Goal: Task Accomplishment & Management: Complete application form

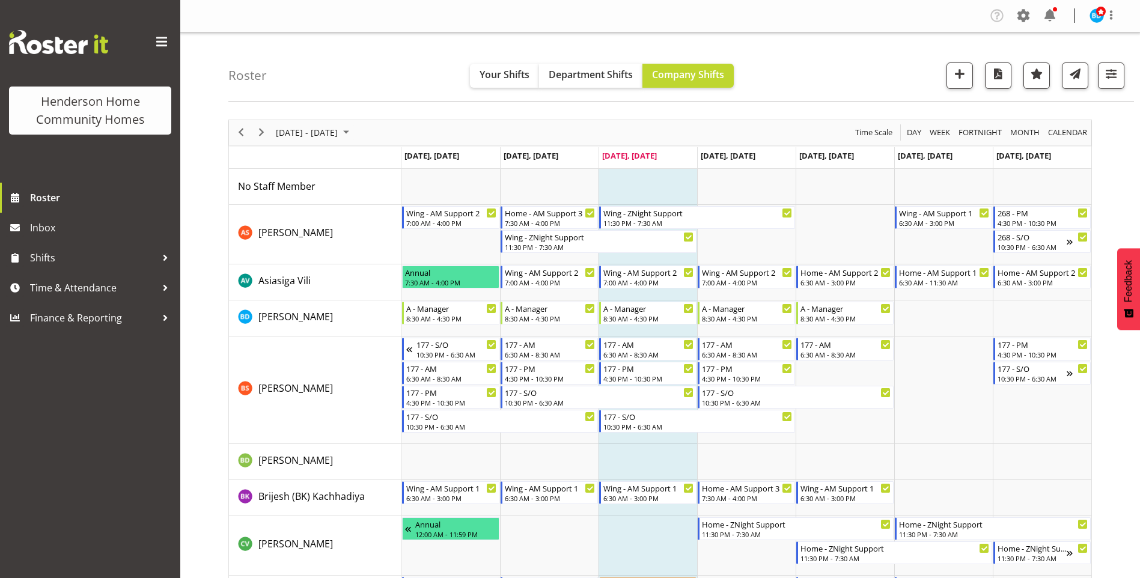
scroll to position [60, 0]
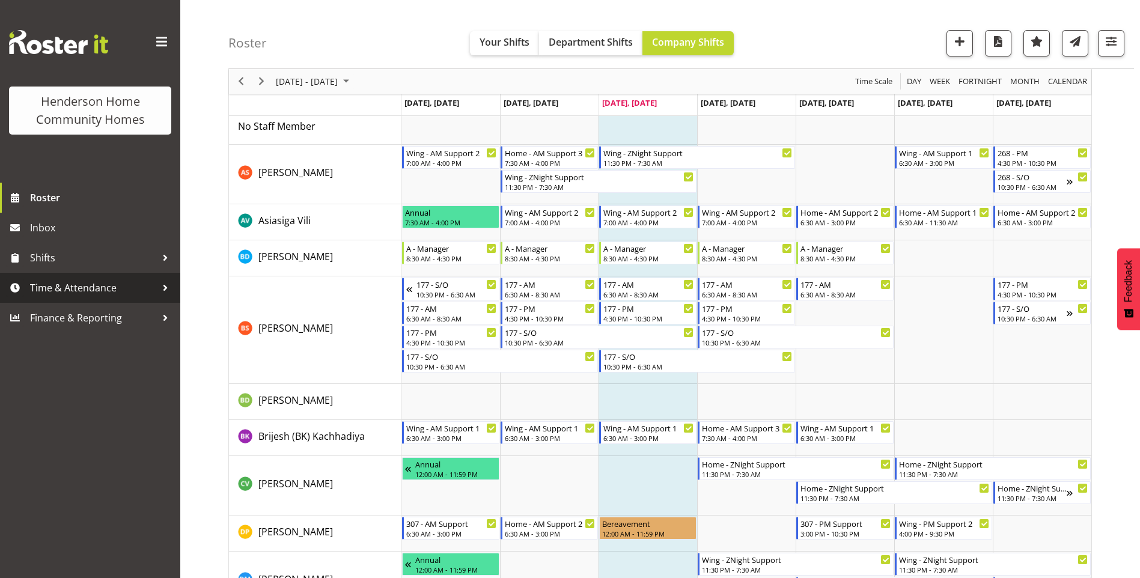
click at [73, 296] on span "Time & Attendance" at bounding box center [93, 288] width 126 height 18
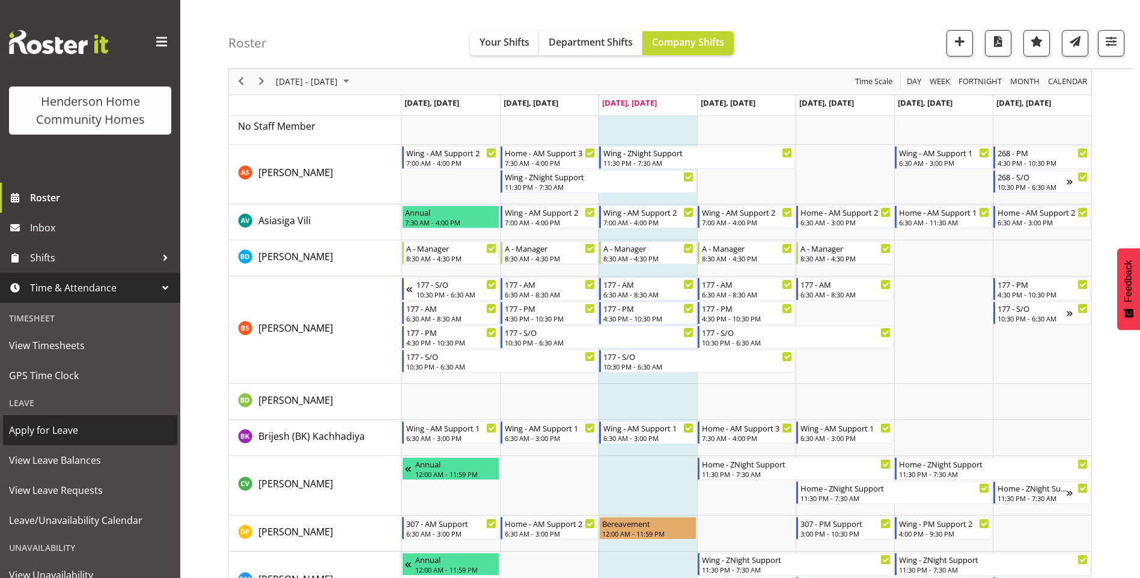
click at [64, 425] on span "Apply for Leave" at bounding box center [90, 430] width 162 height 18
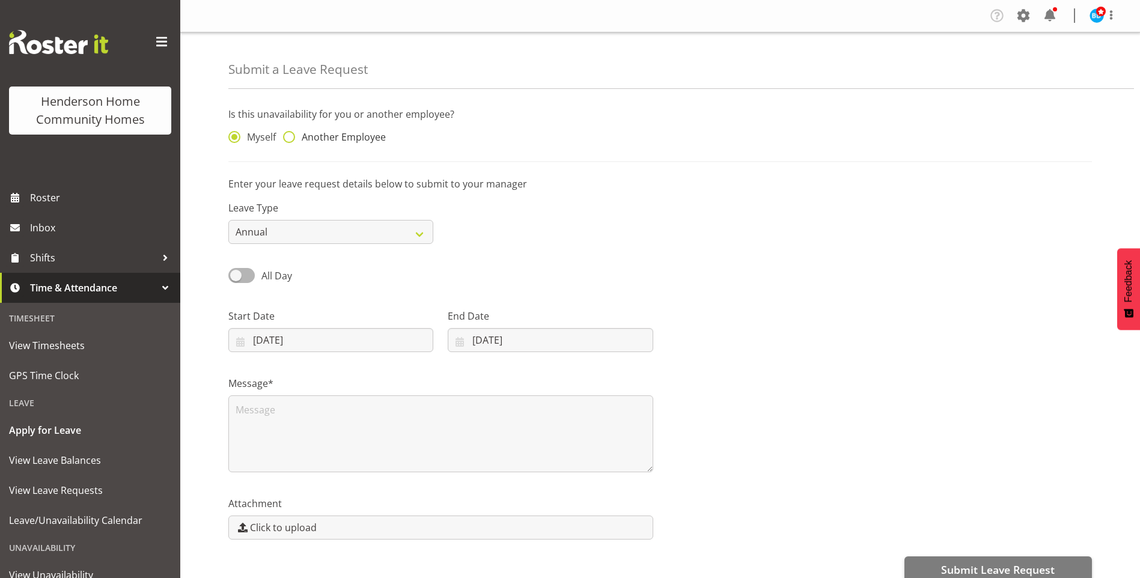
click at [352, 133] on span "Another Employee" at bounding box center [340, 137] width 91 height 12
click at [291, 133] on input "Another Employee" at bounding box center [287, 137] width 8 height 8
radio input "true"
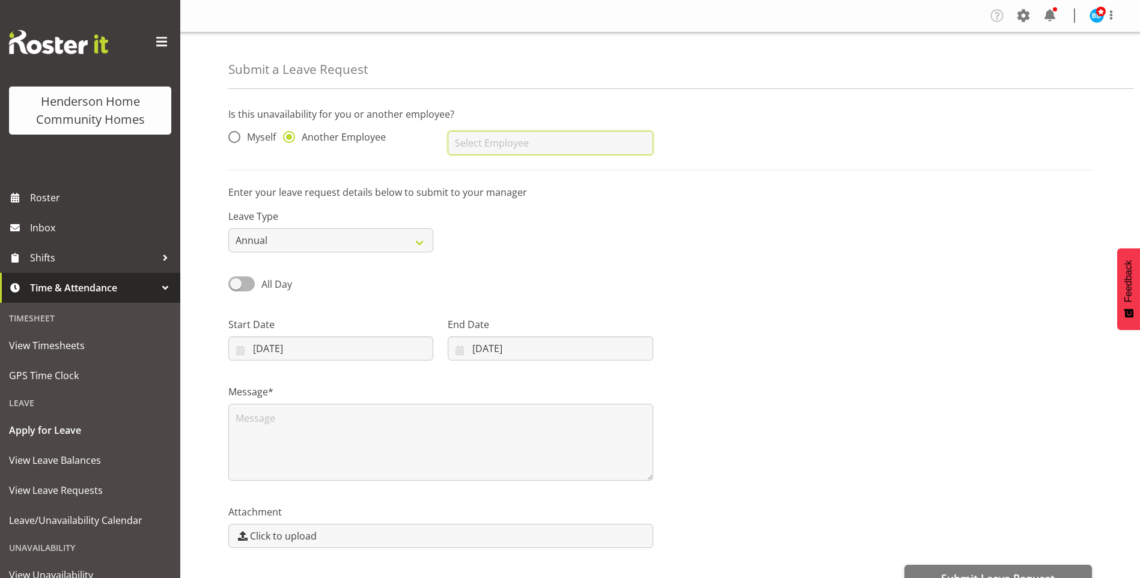
click at [492, 142] on input "text" at bounding box center [550, 143] width 205 height 24
click at [509, 176] on span "Johanna Molina" at bounding box center [494, 172] width 74 height 13
type input "Johanna Molina"
click at [278, 285] on span "All Day" at bounding box center [276, 284] width 31 height 13
click at [236, 285] on input "All Day" at bounding box center [232, 284] width 8 height 8
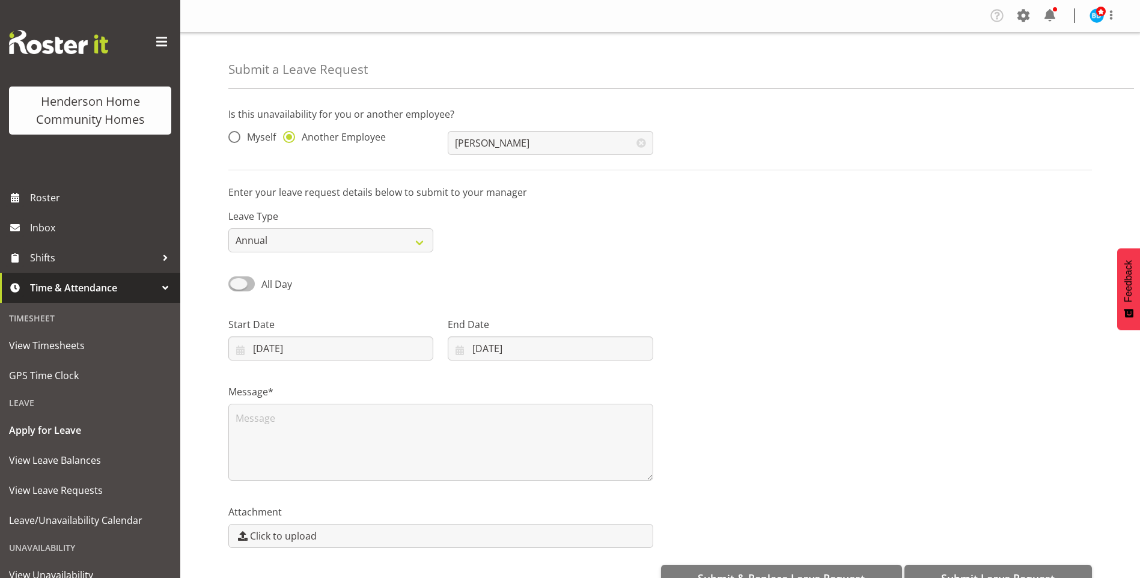
checkbox input "true"
click at [311, 346] on input "20/08/2025" at bounding box center [330, 348] width 205 height 24
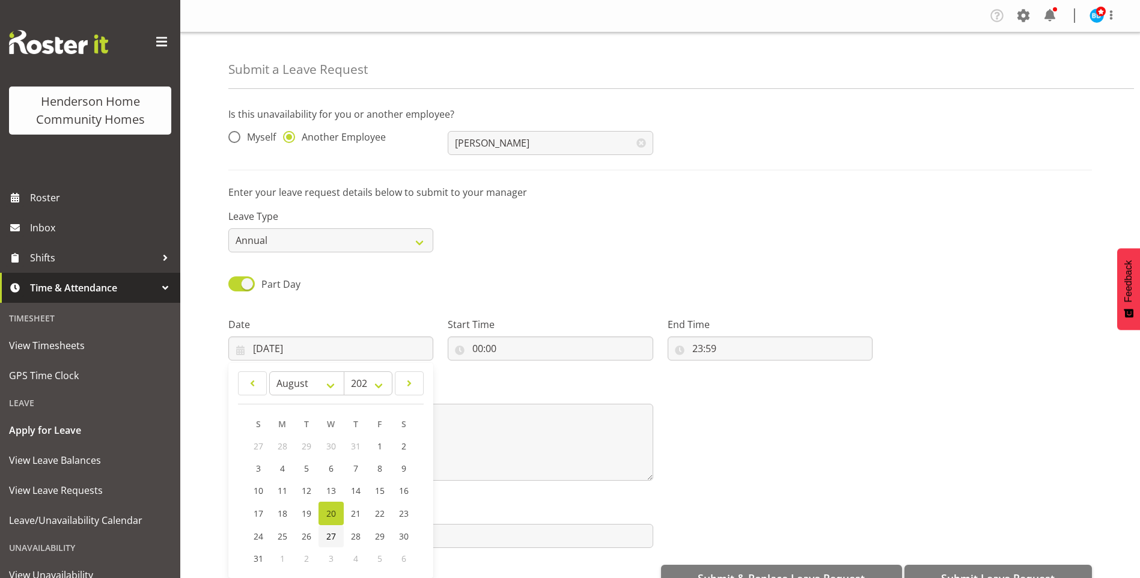
click at [337, 530] on link "27" at bounding box center [330, 536] width 25 height 22
type input "27/08/2025"
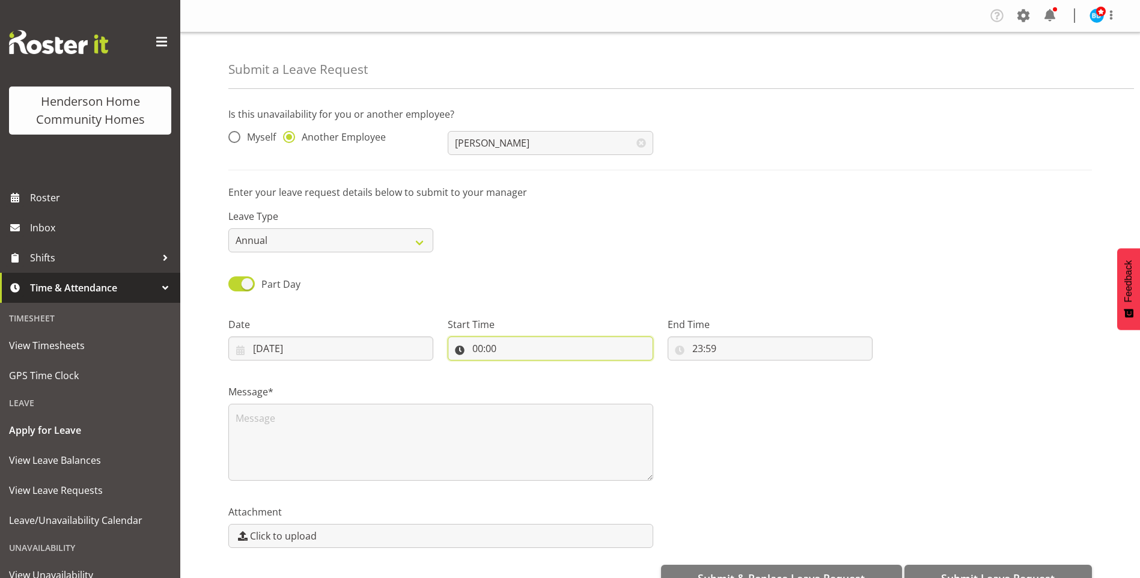
click at [482, 348] on input "00:00" at bounding box center [550, 348] width 205 height 24
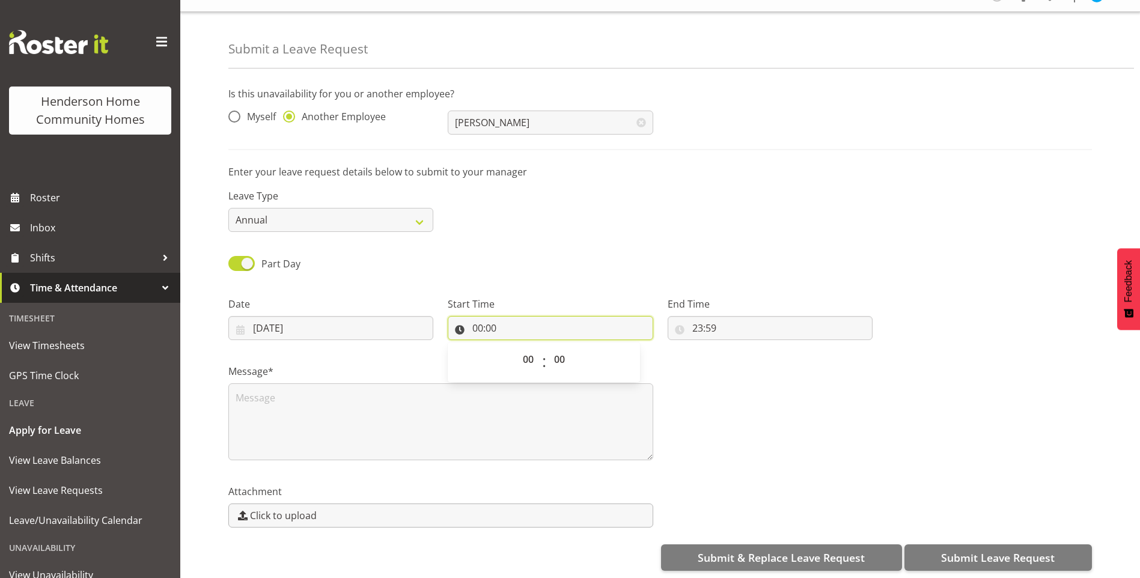
scroll to position [31, 0]
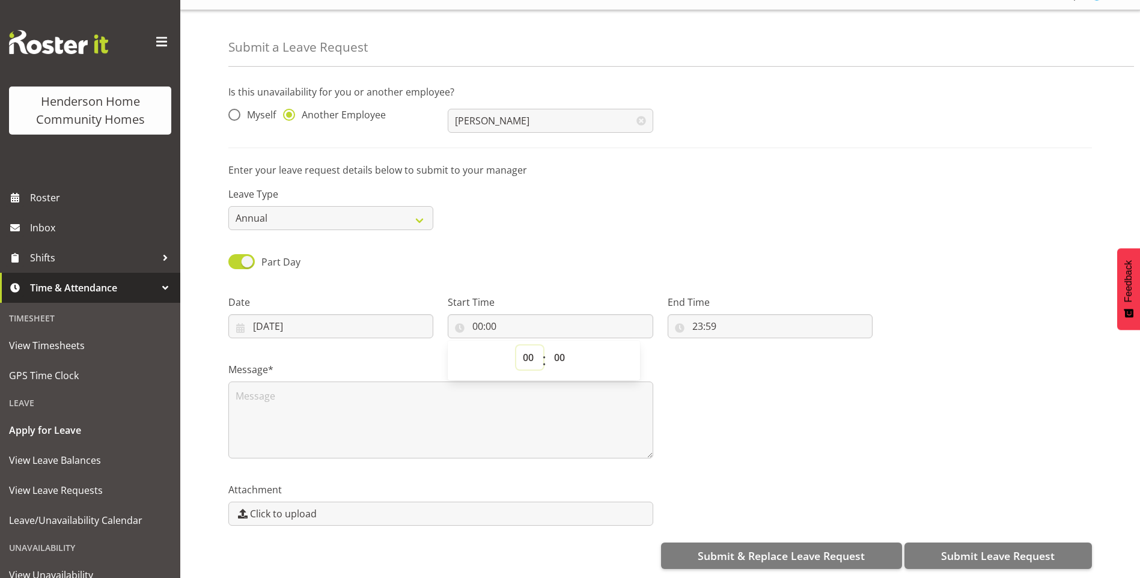
click at [528, 353] on select "00 01 02 03 04 05 06 07 08 09 10 11 12 13 14 15 16 17 18 19 20 21 22 23" at bounding box center [529, 357] width 27 height 24
select select "9"
click at [516, 345] on select "00 01 02 03 04 05 06 07 08 09 10 11 12 13 14 15 16 17 18 19 20 21 22 23" at bounding box center [529, 357] width 27 height 24
type input "09:00"
drag, startPoint x: 703, startPoint y: 320, endPoint x: 753, endPoint y: 363, distance: 66.0
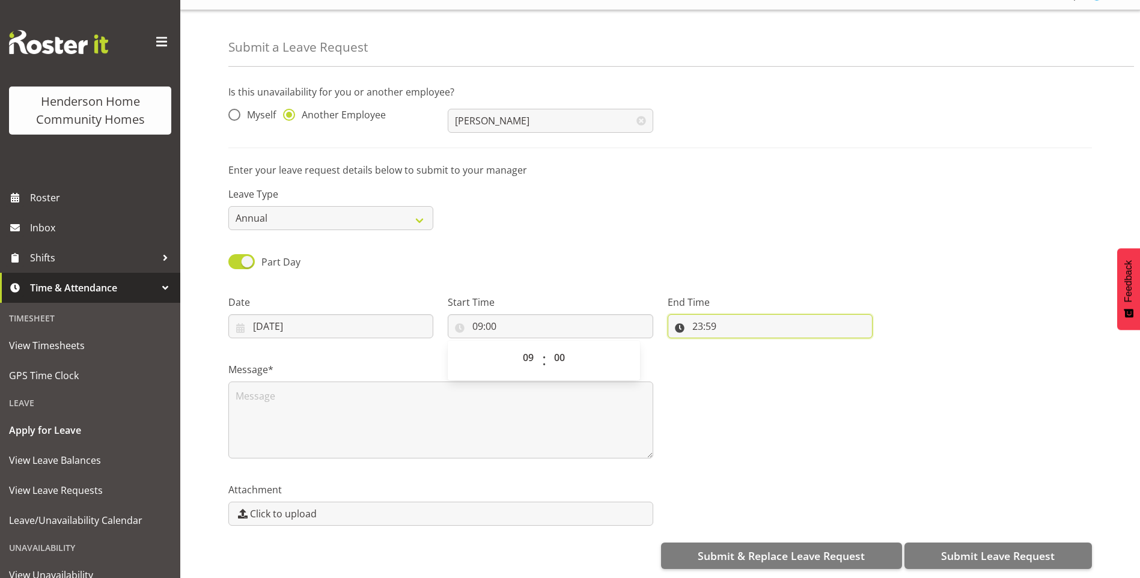
click at [703, 320] on input "23:59" at bounding box center [769, 326] width 205 height 24
drag, startPoint x: 746, startPoint y: 353, endPoint x: 753, endPoint y: 344, distance: 11.5
click at [746, 353] on select "00 01 02 03 04 05 06 07 08 09 10 11 12 13 14 15 16 17 18 19 20 21 22 23" at bounding box center [749, 357] width 27 height 24
drag, startPoint x: 740, startPoint y: 352, endPoint x: 741, endPoint y: 340, distance: 12.0
click at [741, 351] on select "00 01 02 03 04 05 06 07 08 09 10 11 12 13 14 15 16 17 18 19 20 21 22 23" at bounding box center [749, 357] width 27 height 24
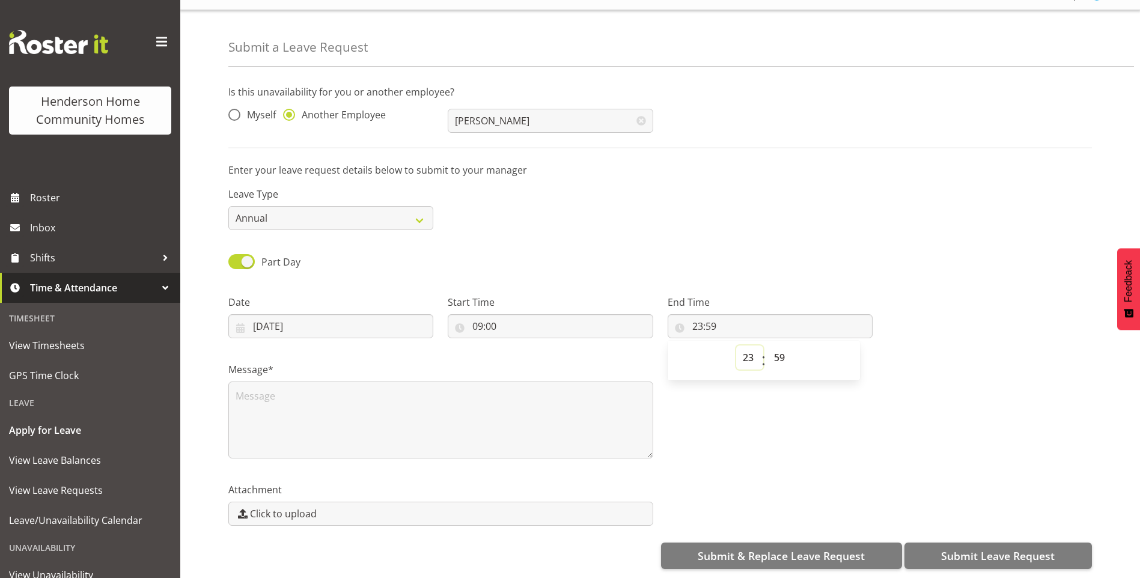
select select "17"
click at [736, 345] on select "00 01 02 03 04 05 06 07 08 09 10 11 12 13 14 15 16 17 18 19 20 21 22 23" at bounding box center [749, 357] width 27 height 24
type input "17:59"
click at [778, 352] on select "00 01 02 03 04 05 06 07 08 09 10 11 12 13 14 15 16 17 18 19 20 21 22 23 24 25 2…" at bounding box center [780, 357] width 27 height 24
select select "0"
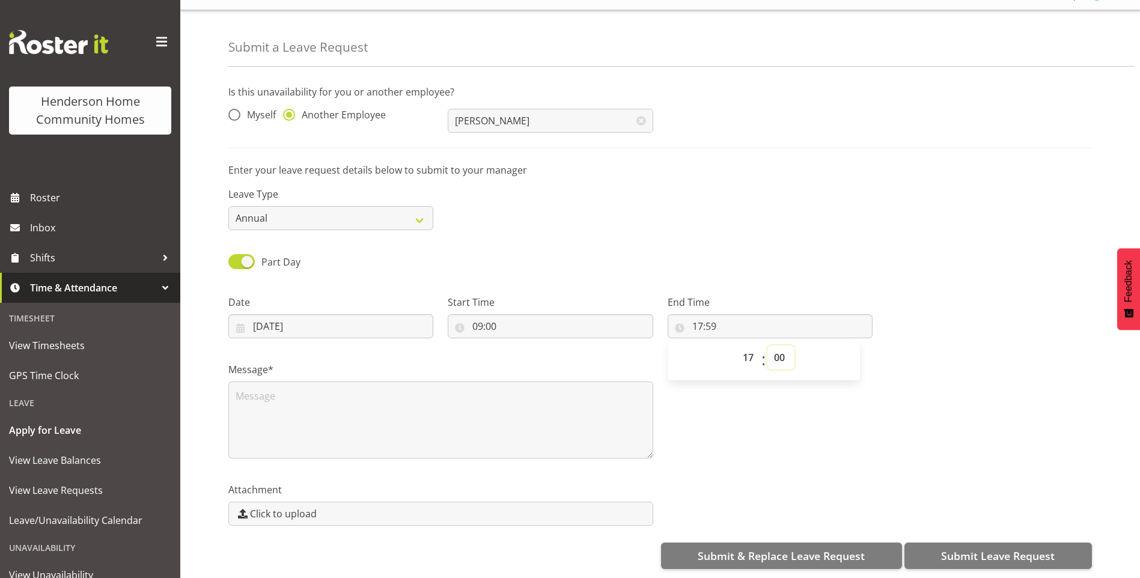
click at [767, 345] on select "00 01 02 03 04 05 06 07 08 09 10 11 12 13 14 15 16 17 18 19 20 21 22 23 24 25 2…" at bounding box center [780, 357] width 27 height 24
type input "17:00"
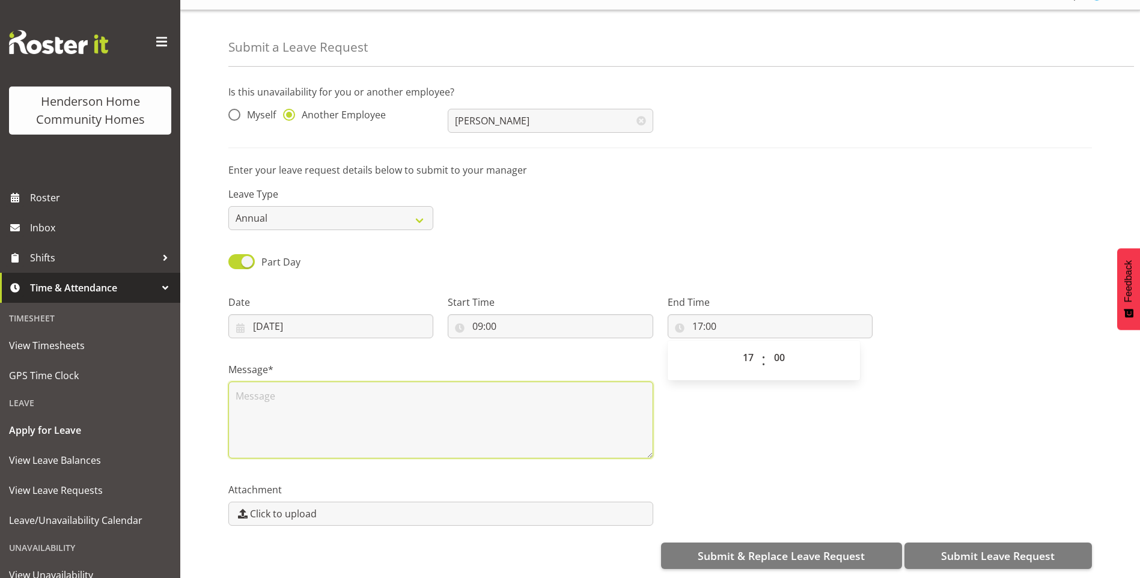
click at [376, 425] on textarea at bounding box center [440, 419] width 425 height 77
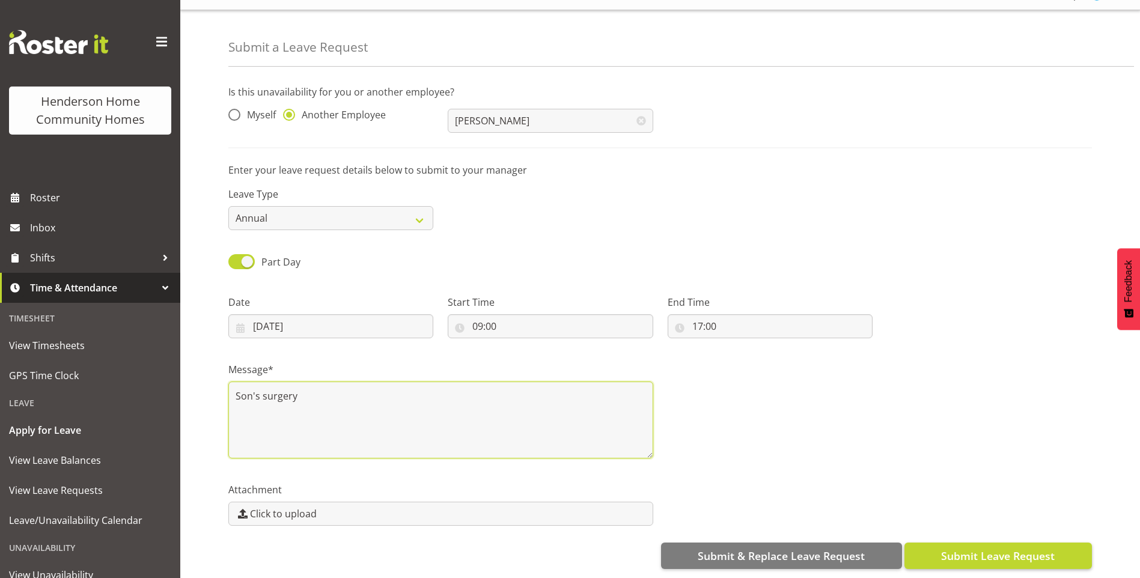
type textarea "Son's surgery"
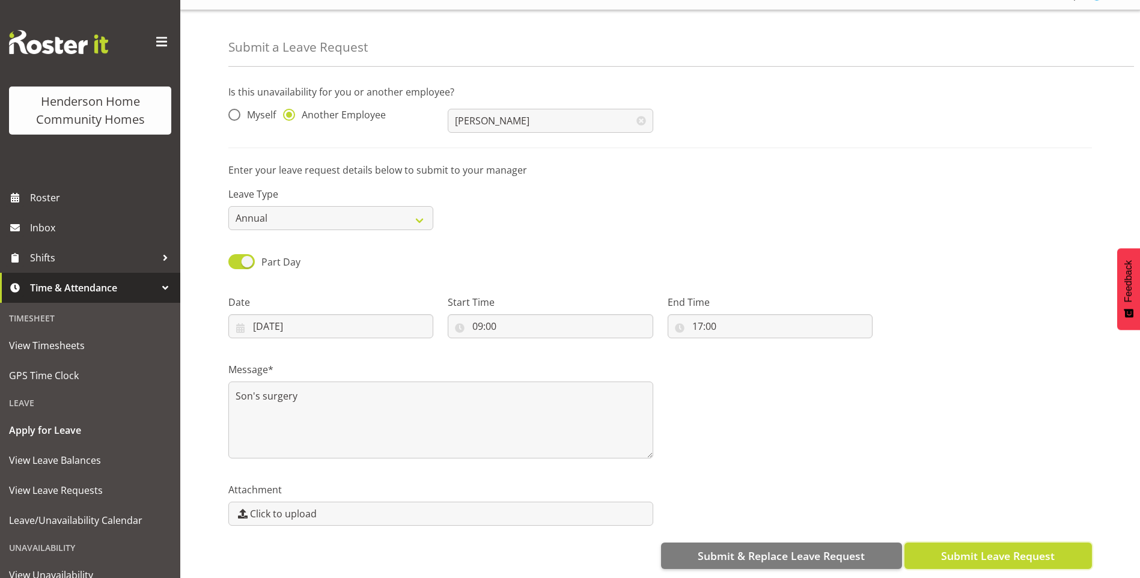
click at [1048, 548] on span "Submit Leave Request" at bounding box center [998, 556] width 114 height 16
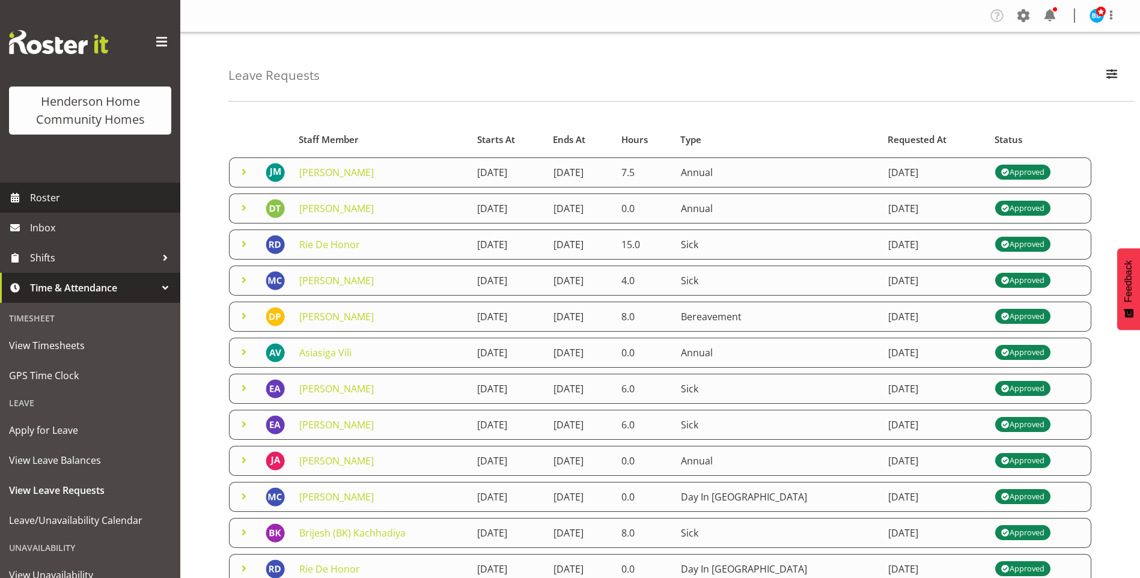
click at [45, 196] on span "Roster" at bounding box center [102, 198] width 144 height 18
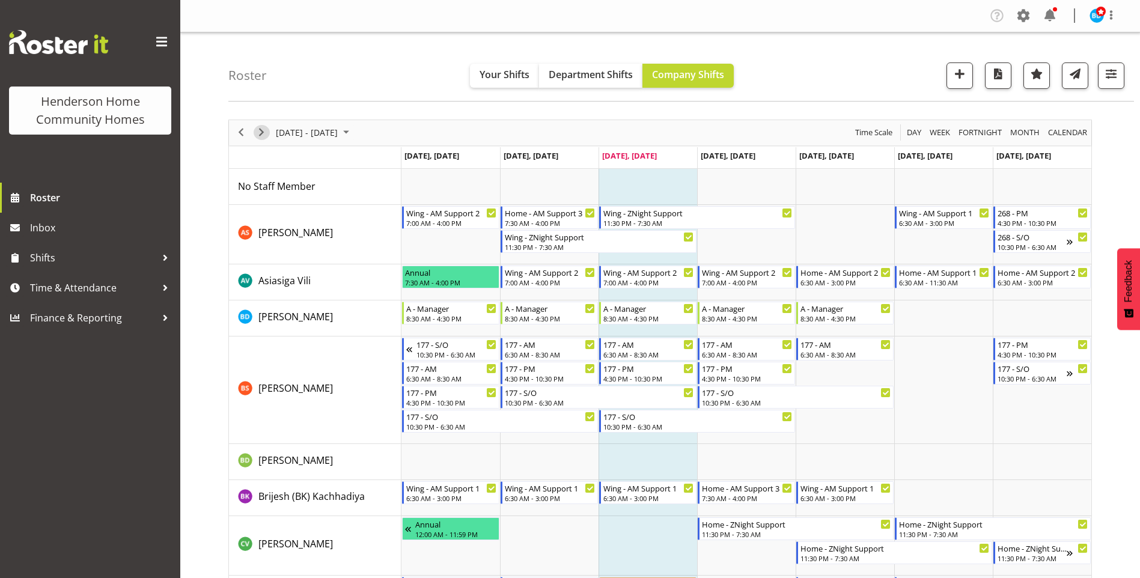
click at [260, 133] on span "Next" at bounding box center [261, 132] width 14 height 15
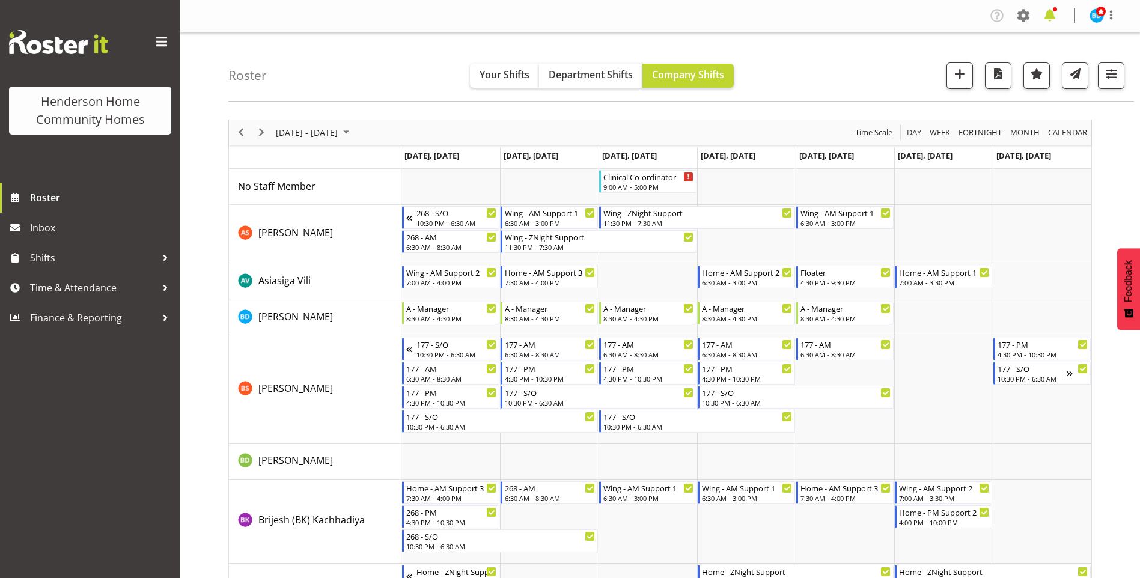
click at [1048, 10] on span at bounding box center [1049, 15] width 19 height 19
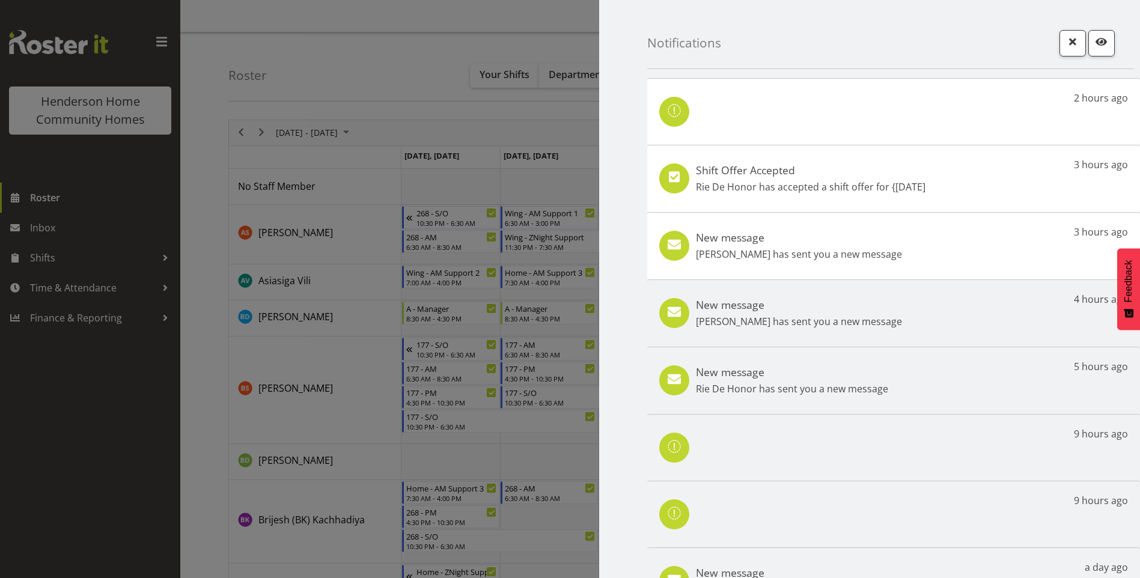
click at [820, 185] on p "Rie De Honor has accepted a shift offer for {14th Sep" at bounding box center [810, 187] width 229 height 14
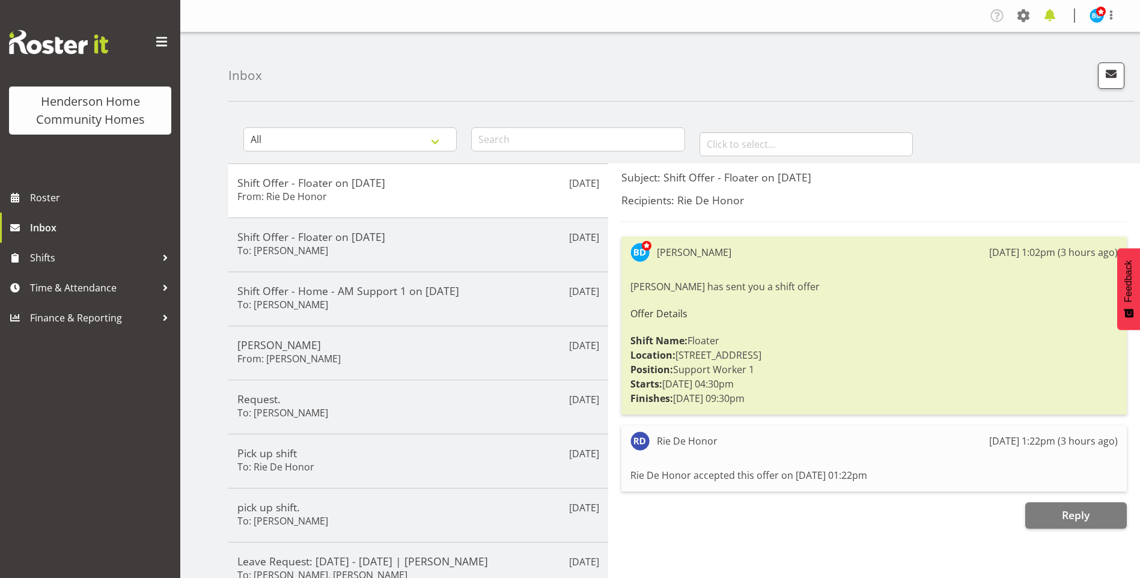
click at [1046, 14] on span at bounding box center [1049, 15] width 19 height 19
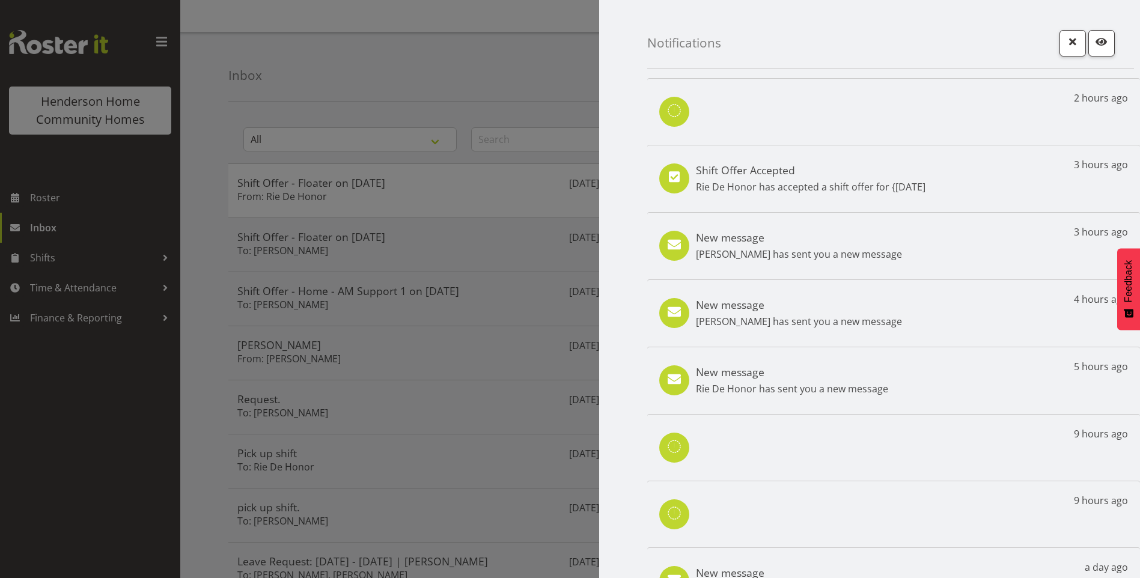
click at [813, 253] on p "[PERSON_NAME] has sent you a new message" at bounding box center [799, 254] width 206 height 14
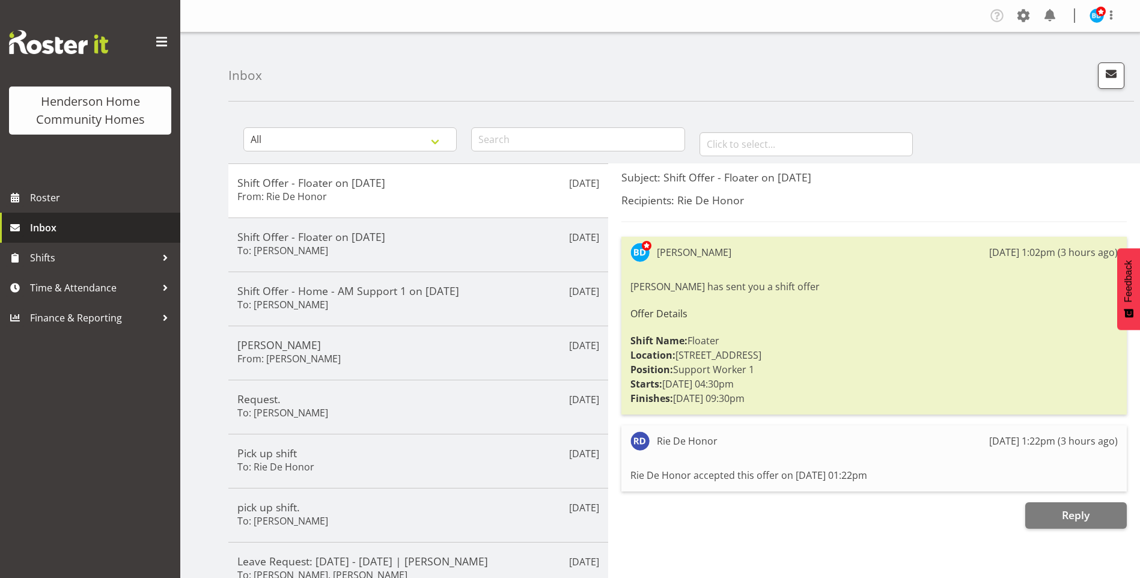
click at [78, 229] on span "Inbox" at bounding box center [102, 228] width 144 height 18
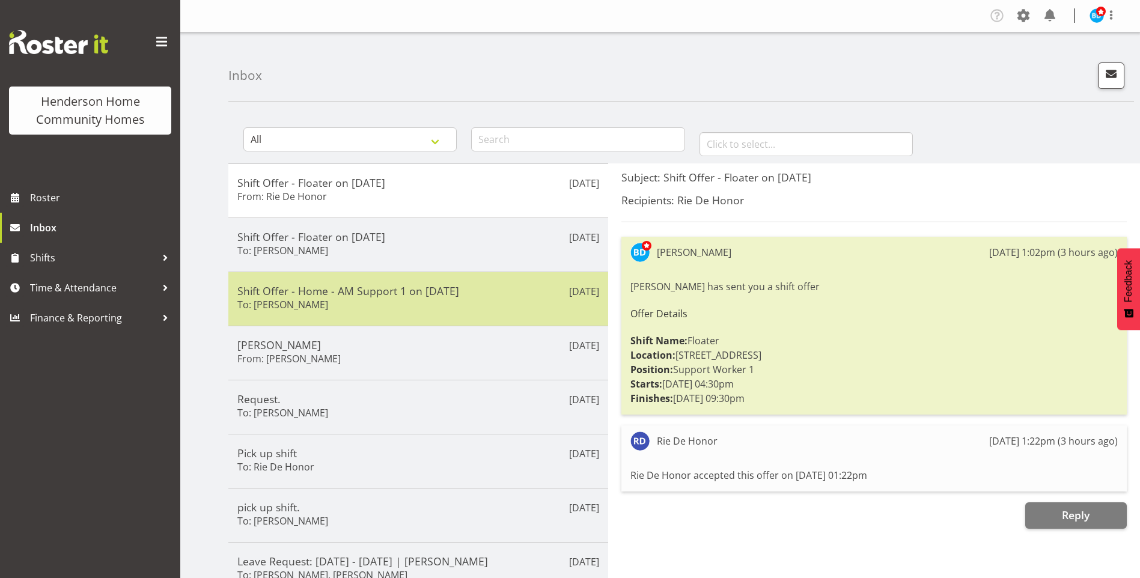
click at [366, 297] on h5 "Shift Offer - Home - AM Support 1 on [DATE]" at bounding box center [418, 290] width 362 height 13
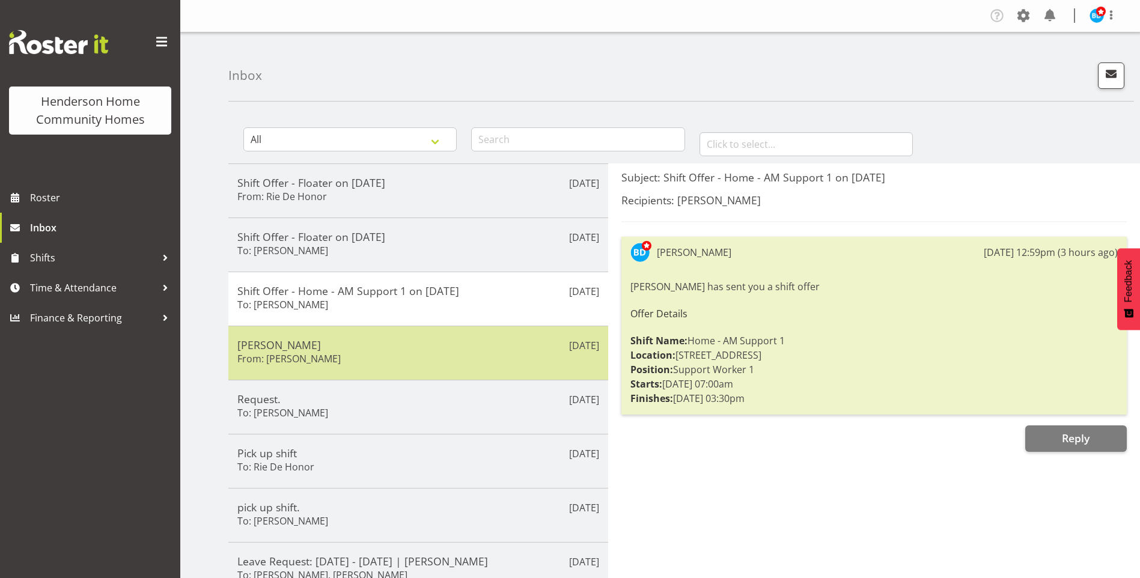
click at [352, 350] on div "[PERSON_NAME] From: [PERSON_NAME]" at bounding box center [418, 352] width 362 height 29
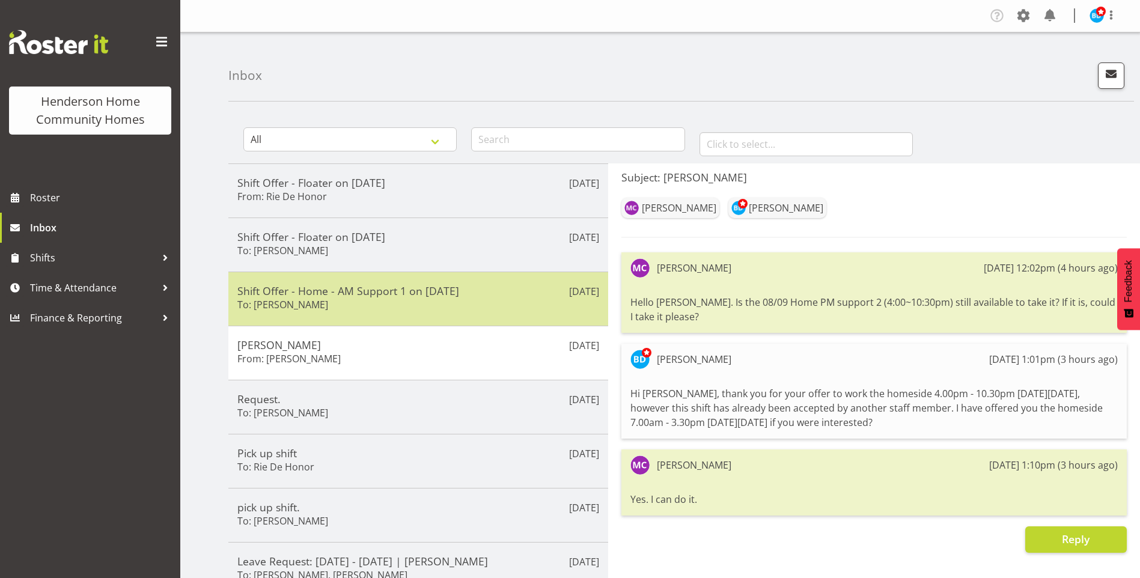
click at [427, 308] on div "Shift Offer - Home - AM Support 1 on [DATE] To: [PERSON_NAME]" at bounding box center [418, 298] width 362 height 29
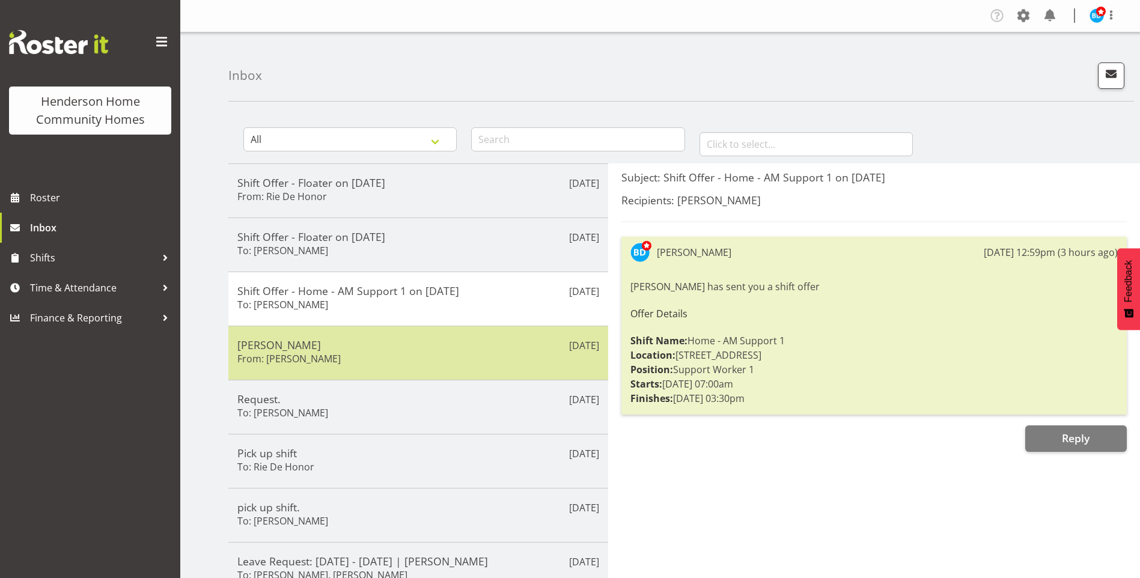
click at [432, 362] on div "[PERSON_NAME] From: [PERSON_NAME]" at bounding box center [418, 352] width 362 height 29
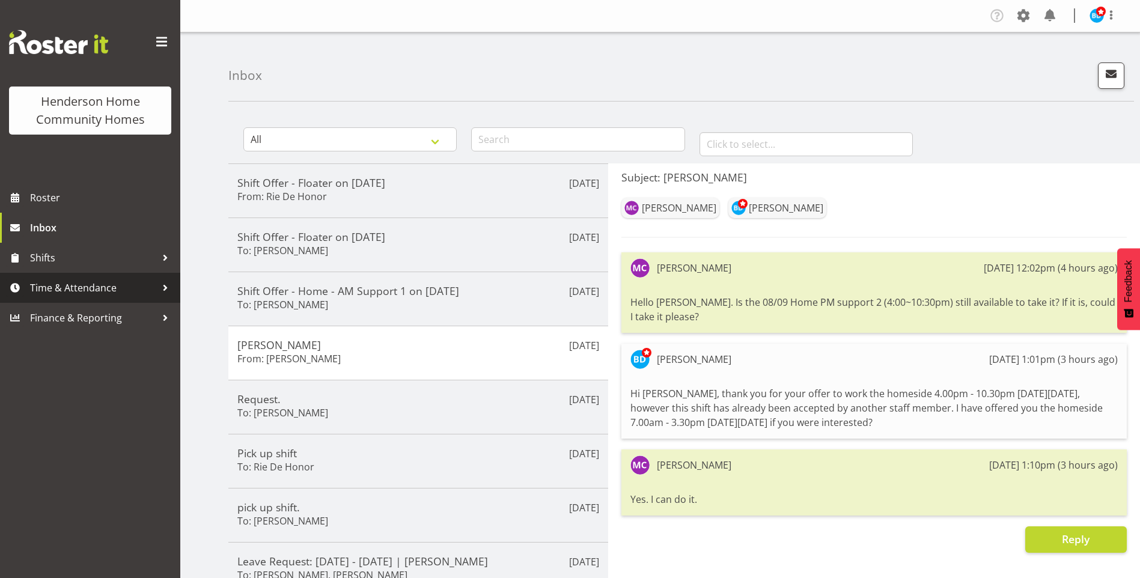
click at [75, 284] on span "Time & Attendance" at bounding box center [93, 288] width 126 height 18
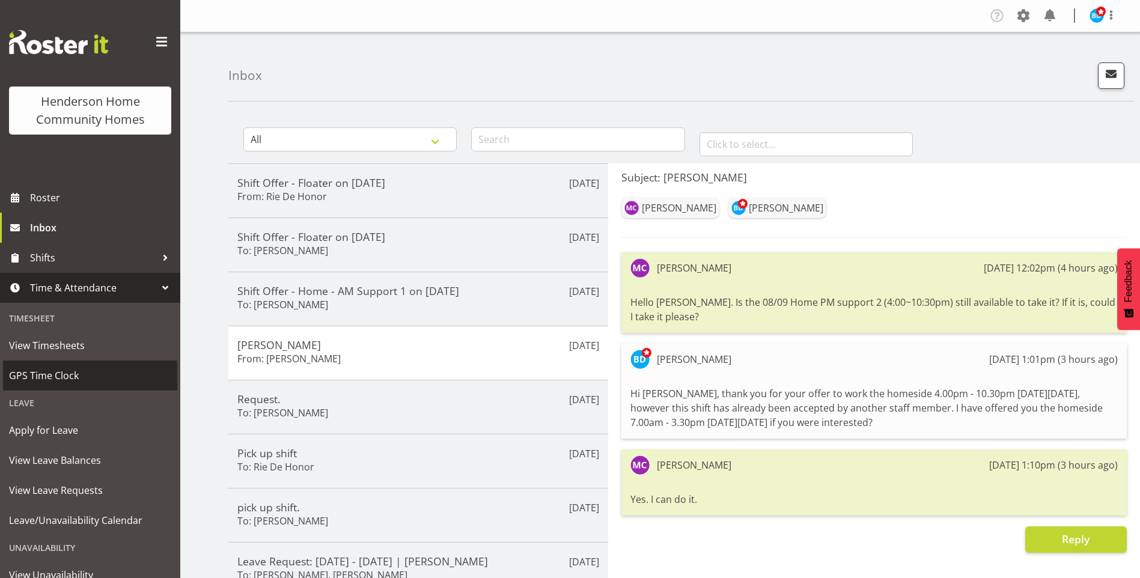
click at [68, 380] on span "GPS Time Clock" at bounding box center [90, 375] width 162 height 18
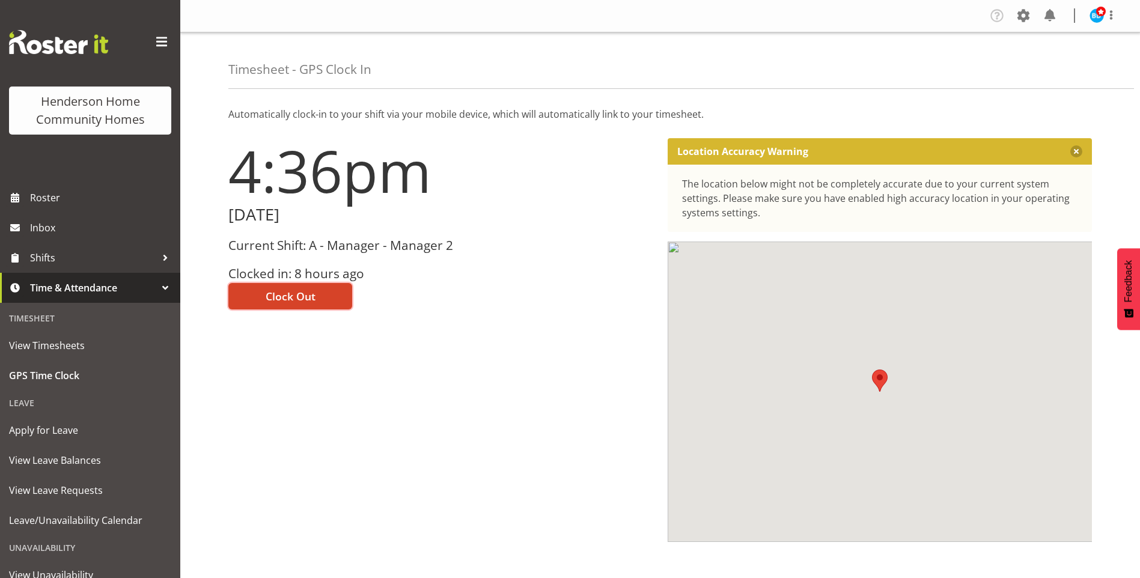
click at [297, 307] on button "Clock Out" at bounding box center [290, 296] width 124 height 26
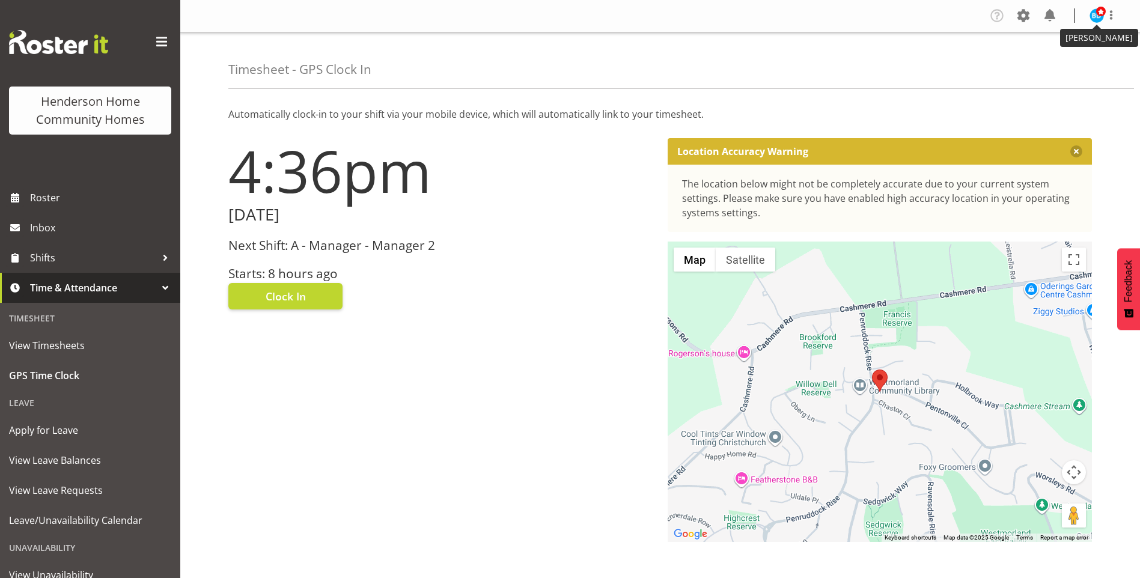
click at [1095, 18] on img at bounding box center [1096, 15] width 14 height 14
drag, startPoint x: 1056, startPoint y: 64, endPoint x: 1078, endPoint y: 41, distance: 32.3
click at [1056, 64] on link "Log Out" at bounding box center [1060, 63] width 115 height 22
